Goal: Task Accomplishment & Management: Complete application form

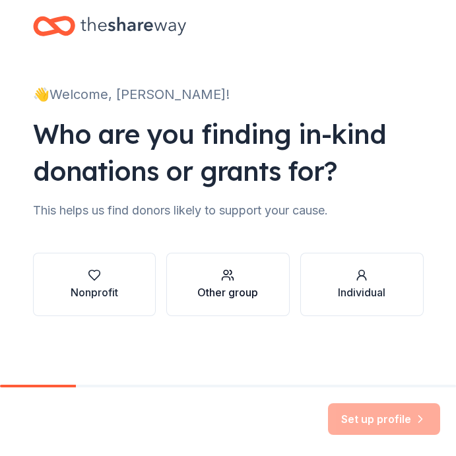
click at [254, 298] on div "Other group" at bounding box center [227, 292] width 61 height 16
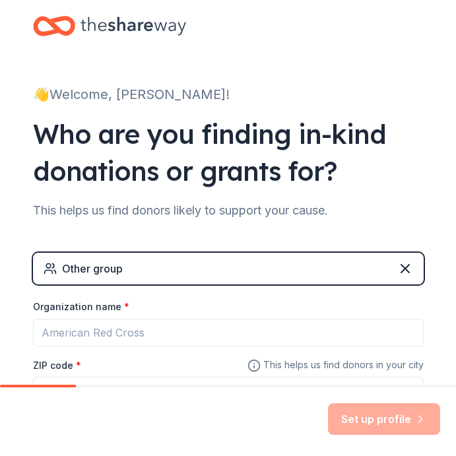
click at [186, 269] on div "Other group" at bounding box center [228, 269] width 391 height 32
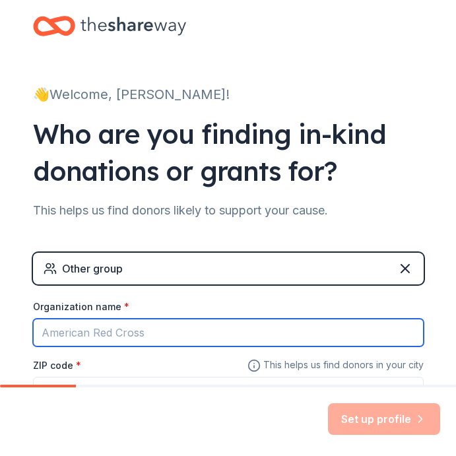
click at [191, 328] on input "Organization name *" at bounding box center [228, 333] width 391 height 28
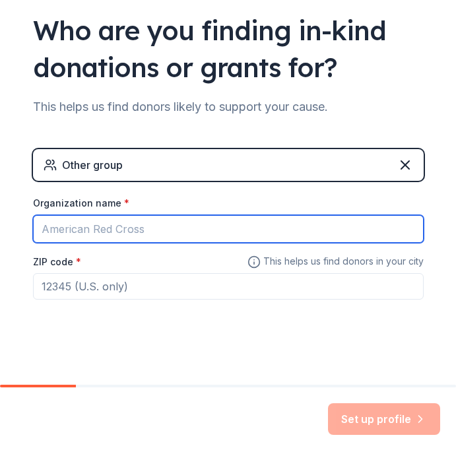
scroll to position [108, 0]
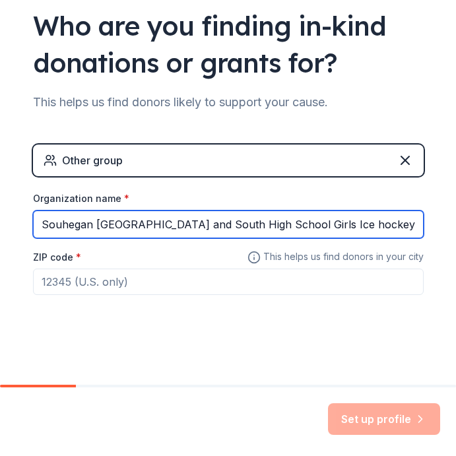
click at [333, 221] on input "Souhegan [GEOGRAPHIC_DATA] and South High School Girls Ice hockey" at bounding box center [228, 225] width 391 height 28
type input "Souhegan [GEOGRAPHIC_DATA] and South High School Girls Ice Hockey"
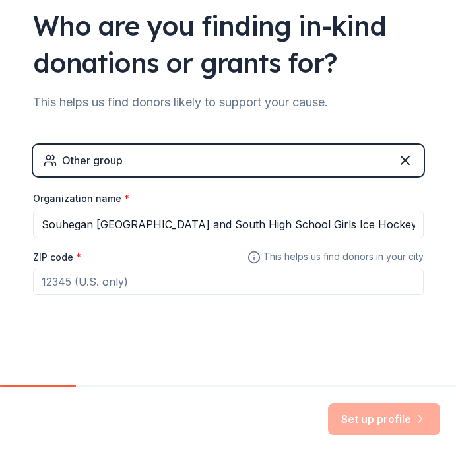
click at [185, 286] on input "ZIP code *" at bounding box center [228, 282] width 391 height 26
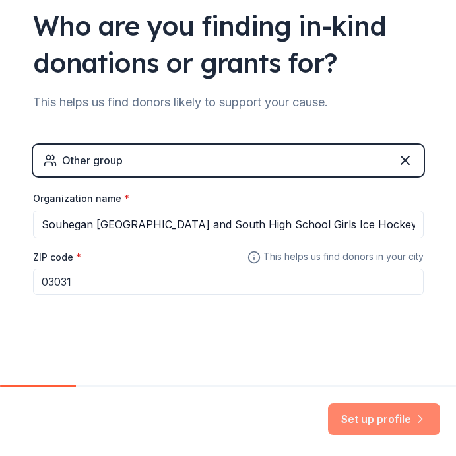
type input "03031"
click at [379, 419] on button "Set up profile" at bounding box center [384, 419] width 112 height 32
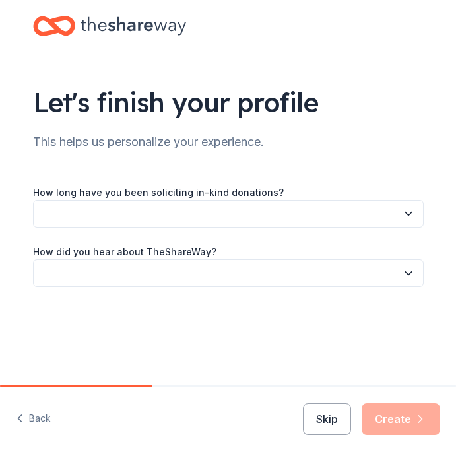
click at [228, 209] on button "button" at bounding box center [228, 214] width 391 height 28
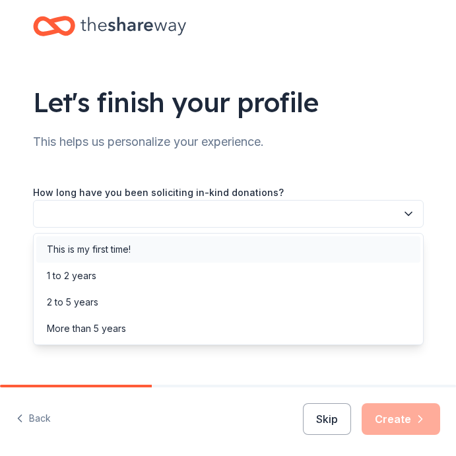
click at [205, 253] on div "This is my first time!" at bounding box center [228, 249] width 384 height 26
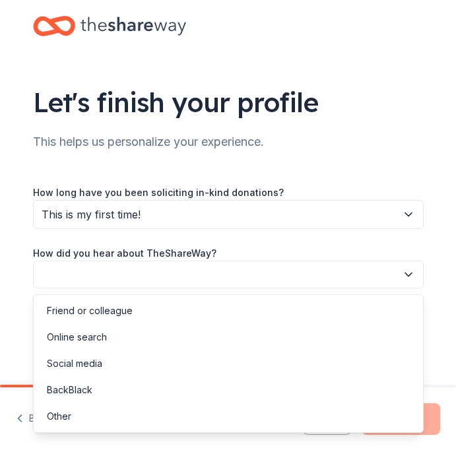
click at [201, 277] on button "button" at bounding box center [228, 275] width 391 height 28
click at [156, 328] on div "Online search" at bounding box center [228, 337] width 384 height 26
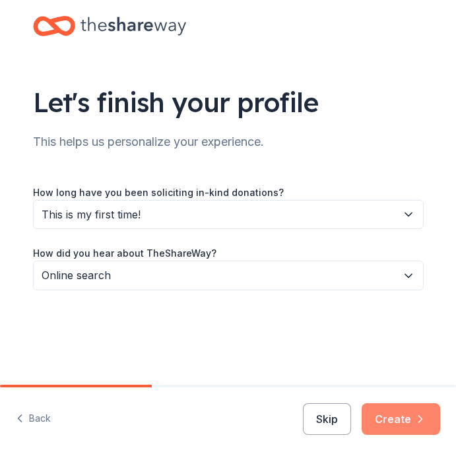
click at [414, 424] on icon "button" at bounding box center [420, 418] width 13 height 13
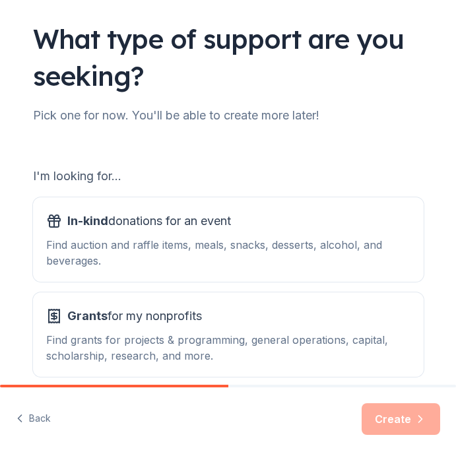
scroll to position [81, 0]
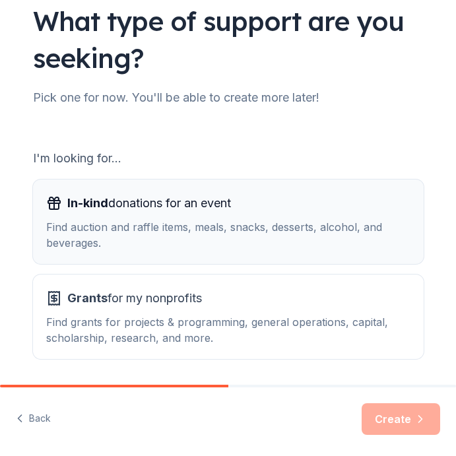
click at [265, 234] on div "Find auction and raffle items, meals, snacks, desserts, alcohol, and beverages." at bounding box center [228, 235] width 364 height 32
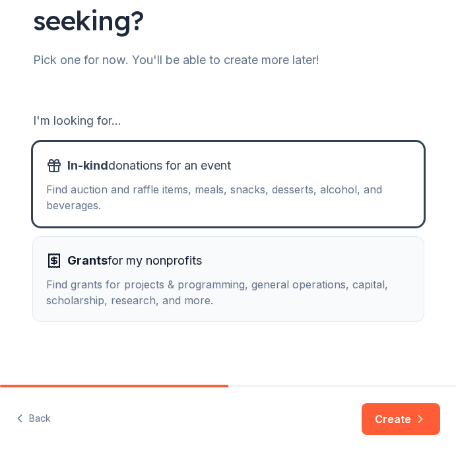
scroll to position [124, 0]
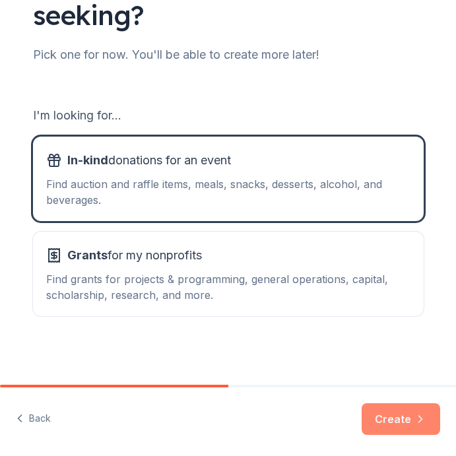
click at [396, 419] on button "Create" at bounding box center [401, 419] width 79 height 32
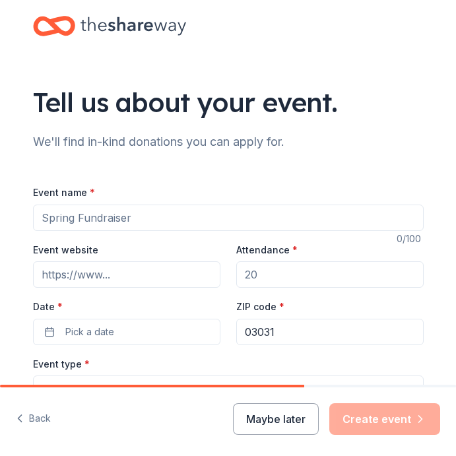
click at [220, 220] on input "Event name *" at bounding box center [228, 218] width 391 height 26
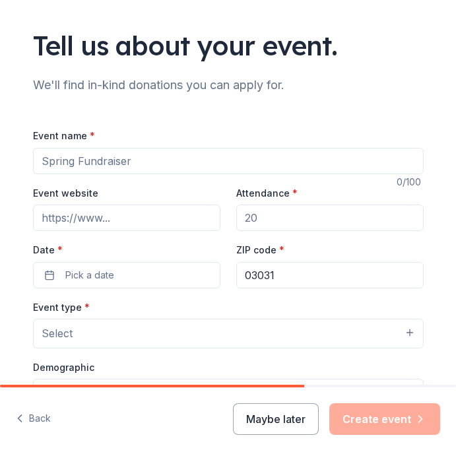
scroll to position [48, 0]
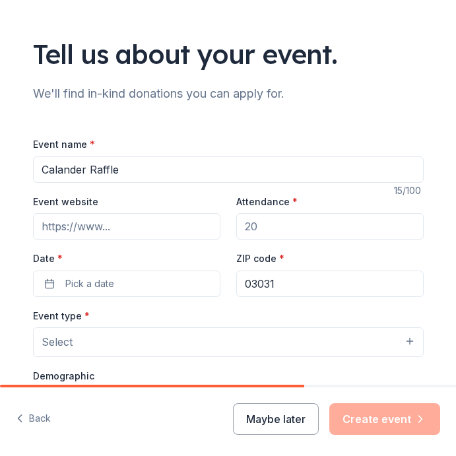
click at [69, 176] on input "Calander Raffle" at bounding box center [228, 169] width 391 height 26
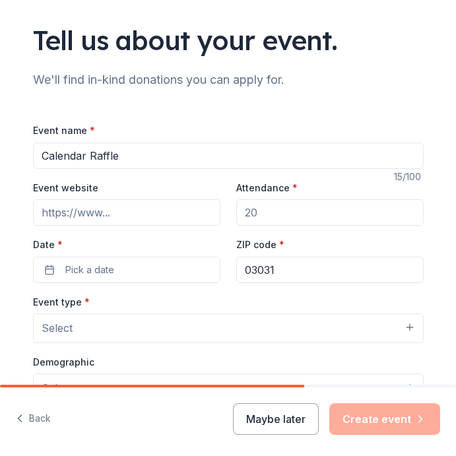
scroll to position [65, 0]
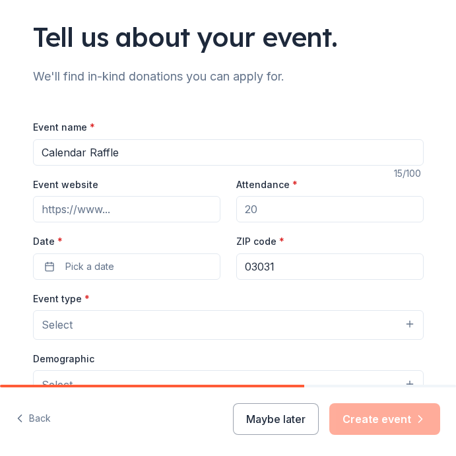
type input "Calendar Raffle"
click at [275, 214] on input "Attendance *" at bounding box center [329, 209] width 187 height 26
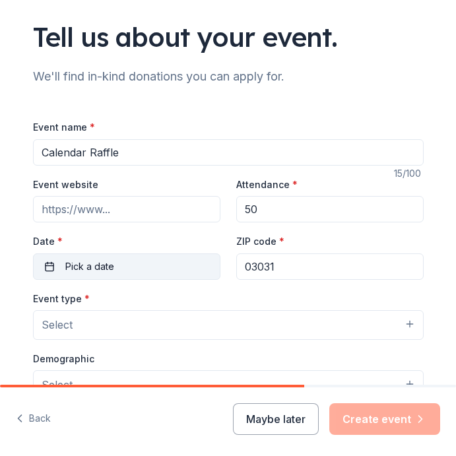
type input "50"
click at [170, 267] on button "Pick a date" at bounding box center [126, 266] width 187 height 26
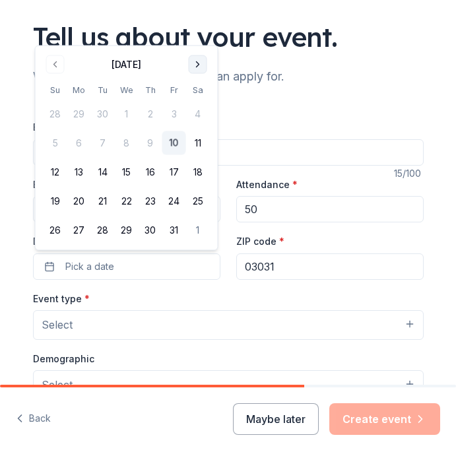
click at [204, 69] on button "Go to next month" at bounding box center [198, 64] width 18 height 18
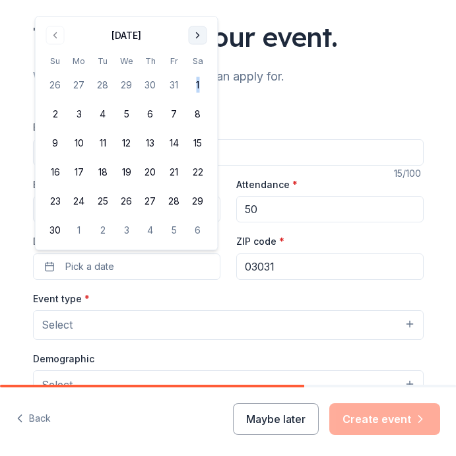
click at [204, 69] on tbody "26 27 28 29 30 31 1 2 3 4 5 6 7 8 9 10 11 12 13 14 15 16 17 18 19 20 21 22 23 2…" at bounding box center [127, 155] width 166 height 174
click at [198, 38] on button "Go to next month" at bounding box center [198, 35] width 18 height 18
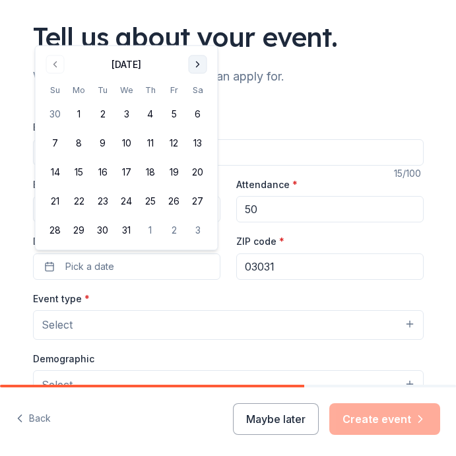
click at [199, 68] on button "Go to next month" at bounding box center [198, 64] width 18 height 18
click at [149, 114] on button "1" at bounding box center [151, 114] width 24 height 24
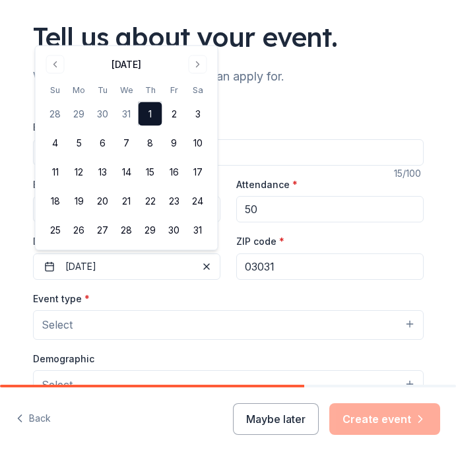
click at [152, 291] on div "Event type * Select" at bounding box center [228, 314] width 391 height 49
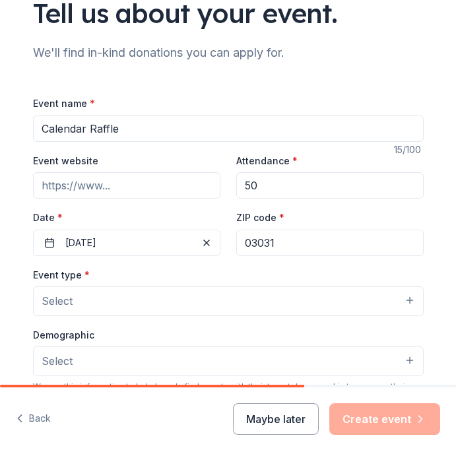
scroll to position [104, 0]
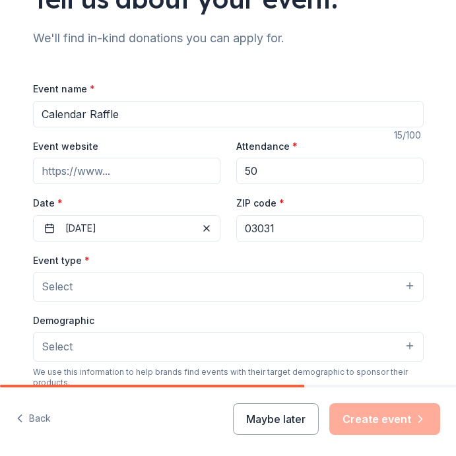
click at [199, 286] on button "Select" at bounding box center [228, 286] width 391 height 29
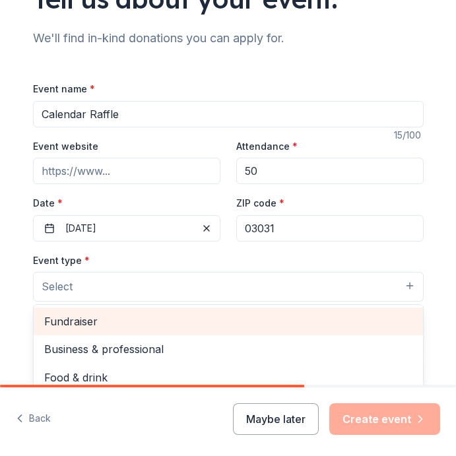
click at [176, 321] on span "Fundraiser" at bounding box center [228, 321] width 368 height 17
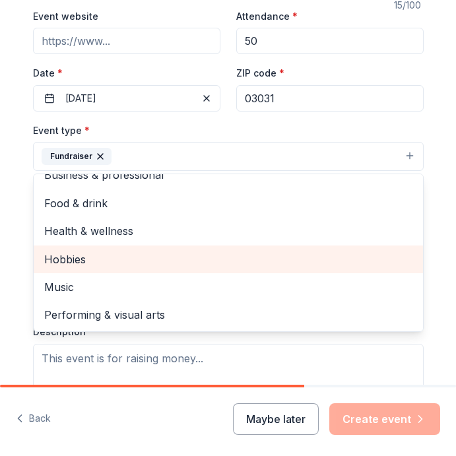
scroll to position [0, 0]
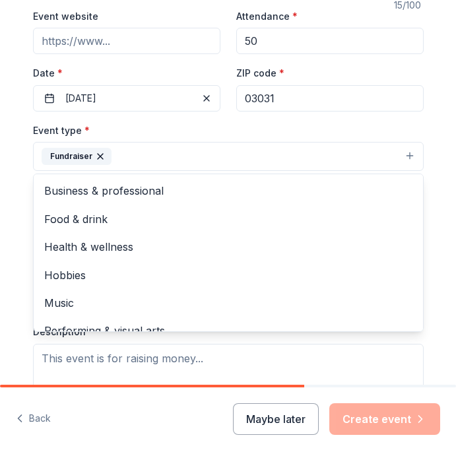
click at [20, 190] on div "Tell us about your event. We'll find in-kind donations you can apply for. Event…" at bounding box center [228, 198] width 422 height 865
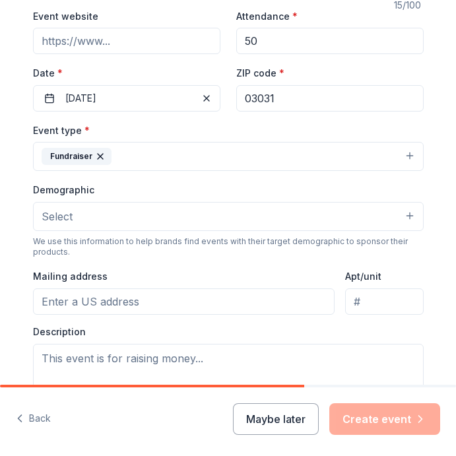
click at [83, 223] on button "Select" at bounding box center [228, 216] width 391 height 29
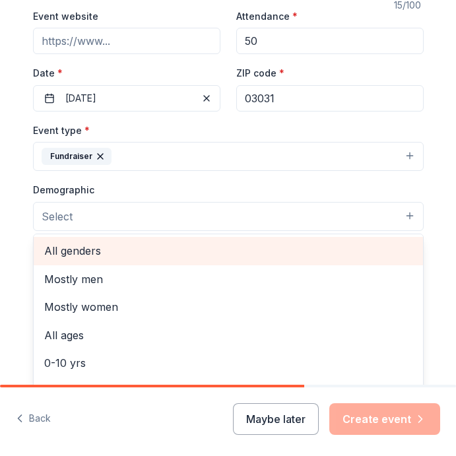
click at [94, 251] on span "All genders" at bounding box center [228, 250] width 368 height 17
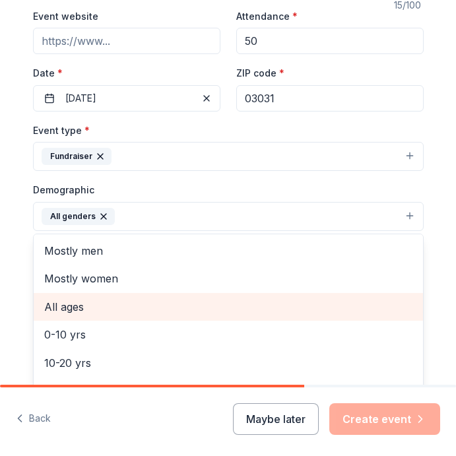
click at [79, 313] on span "All ages" at bounding box center [228, 306] width 368 height 17
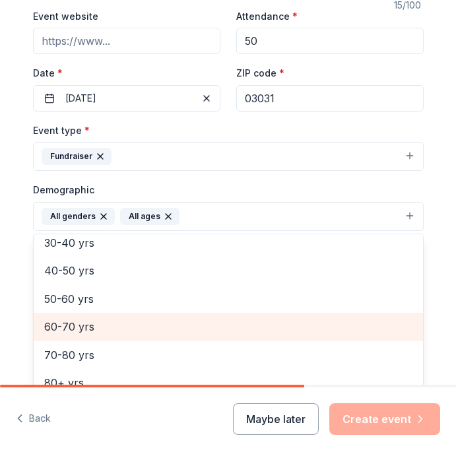
scroll to position [156, 0]
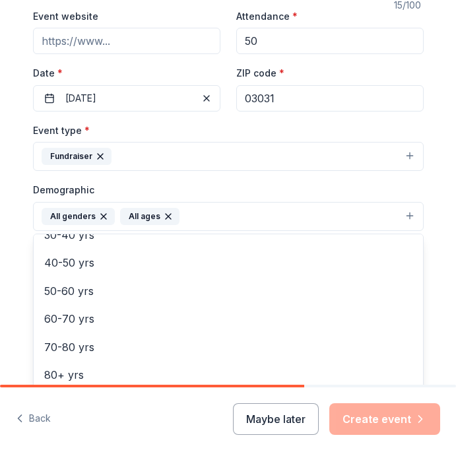
click at [25, 310] on div "Tell us about your event. We'll find in-kind donations you can apply for. Event…" at bounding box center [228, 198] width 422 height 865
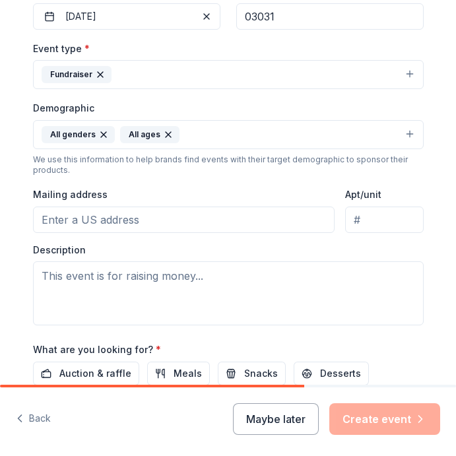
scroll to position [319, 0]
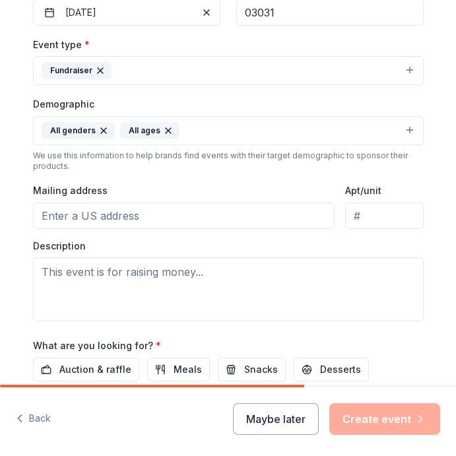
click at [150, 225] on input "Mailing address" at bounding box center [184, 216] width 302 height 26
type input "348 state route 101"
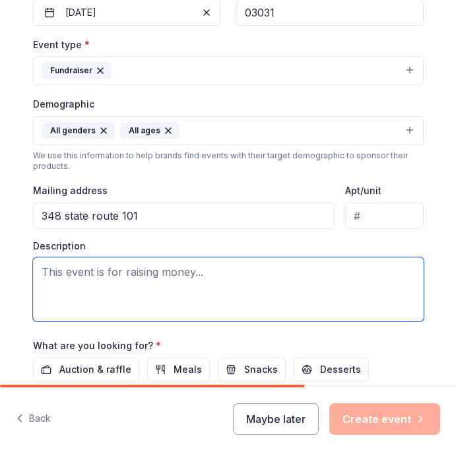
click at [137, 278] on textarea at bounding box center [228, 289] width 391 height 64
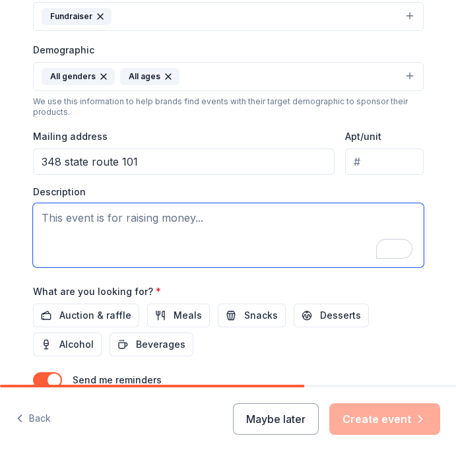
scroll to position [470, 0]
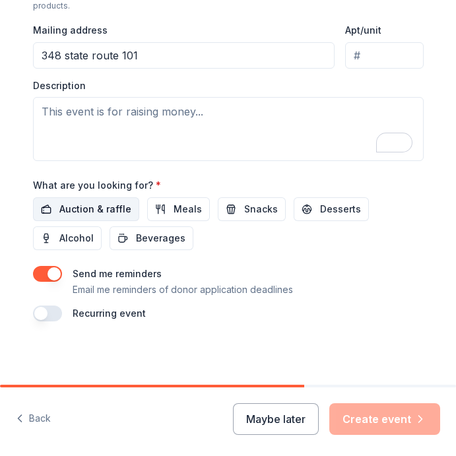
click at [113, 207] on span "Auction & raffle" at bounding box center [95, 209] width 72 height 16
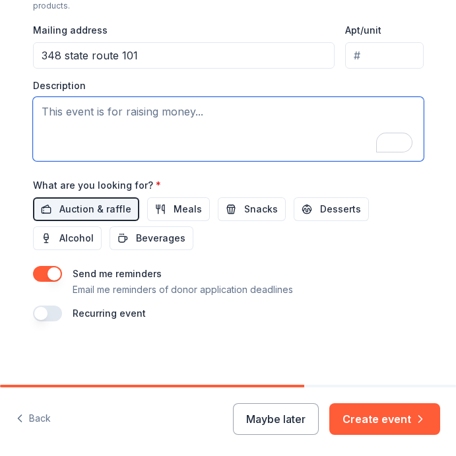
click at [124, 149] on textarea "To enrich screen reader interactions, please activate Accessibility in Grammarl…" at bounding box center [228, 129] width 391 height 64
